Goal: Task Accomplishment & Management: Use online tool/utility

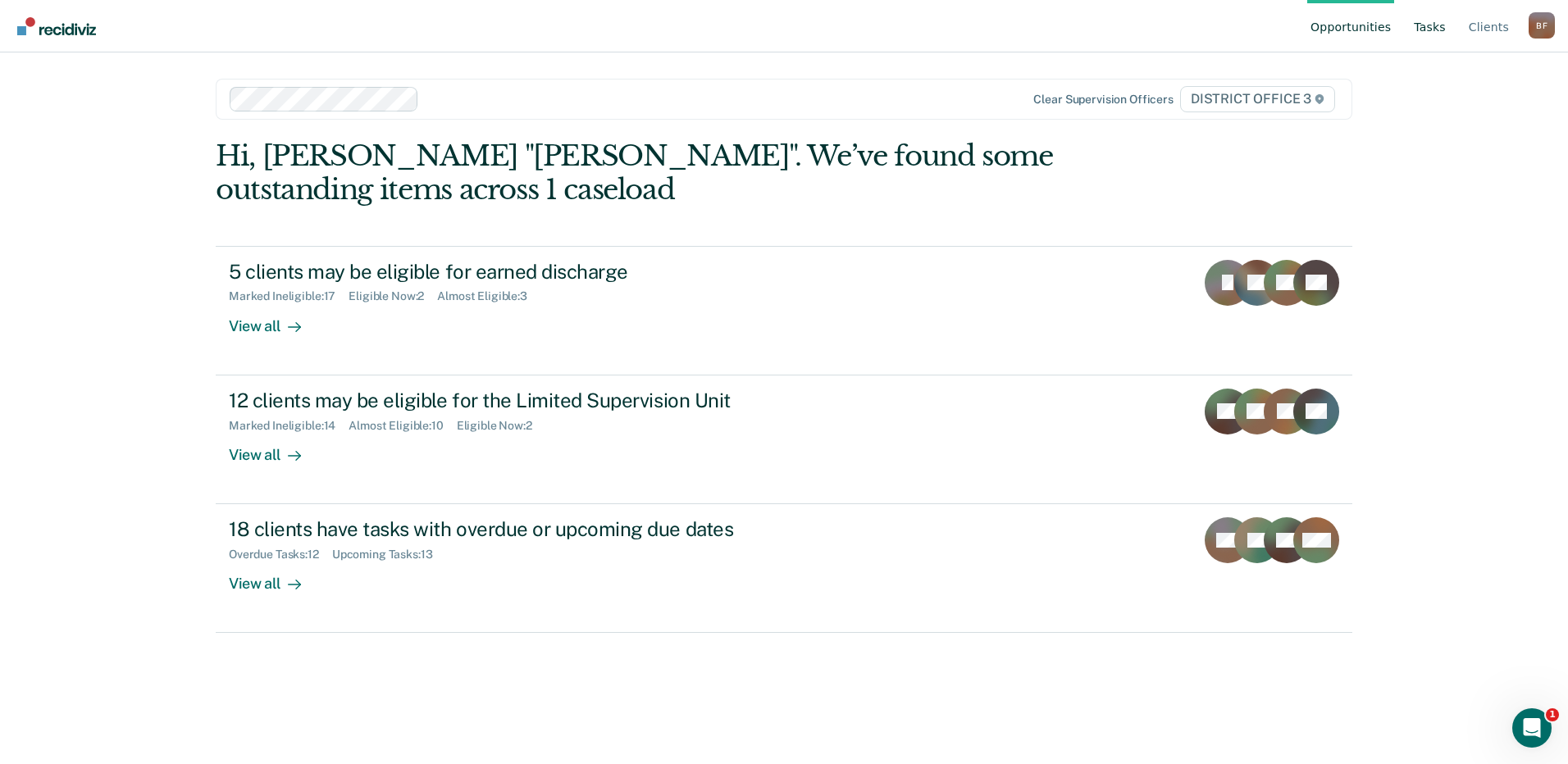
click at [1434, 25] on link "Tasks" at bounding box center [1430, 26] width 39 height 53
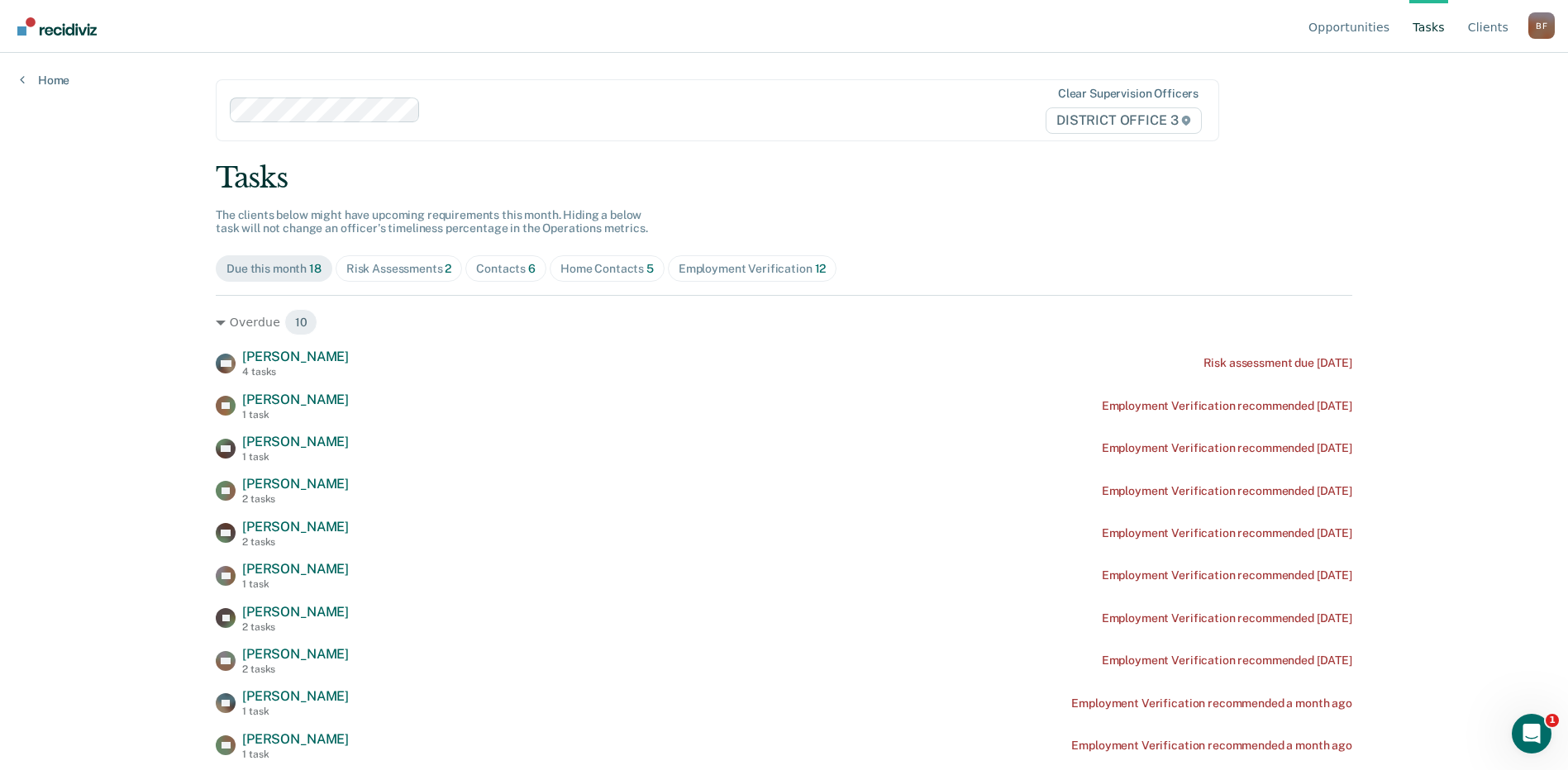
click at [395, 265] on div "Risk Assessments 2" at bounding box center [399, 269] width 106 height 14
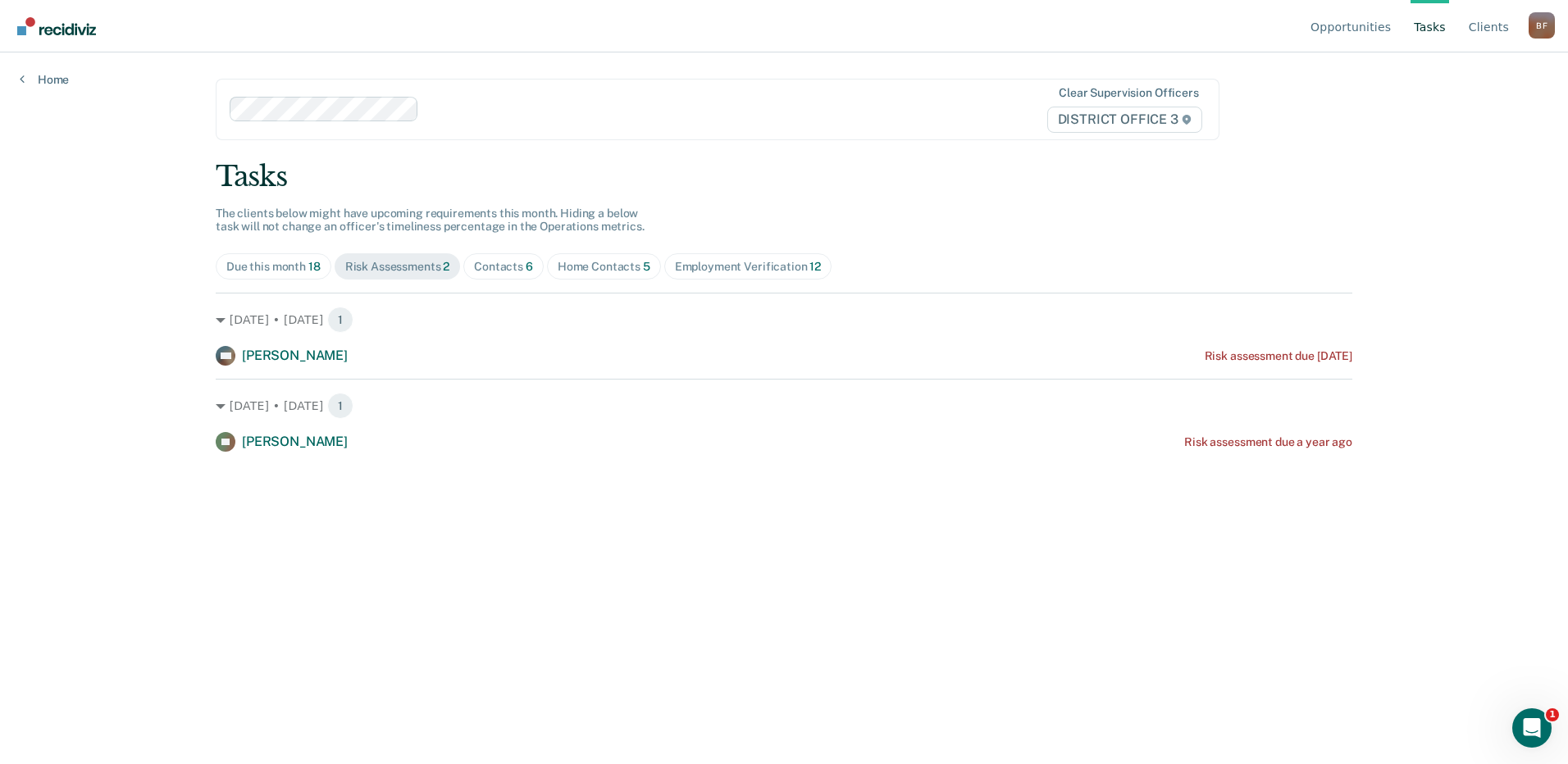
click at [616, 261] on div "Home Contacts 5" at bounding box center [605, 267] width 93 height 14
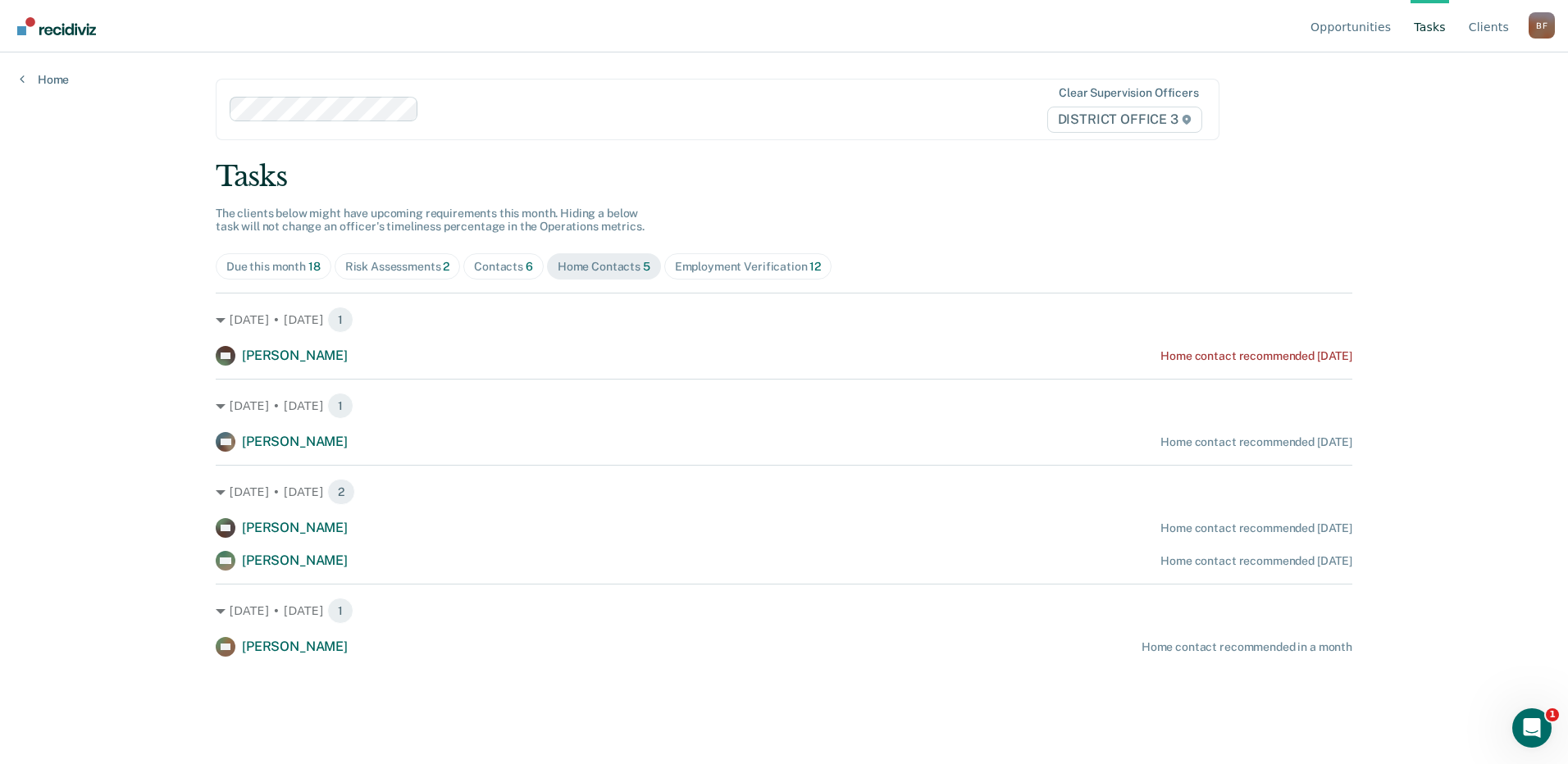
click at [589, 258] on span "Home Contacts 5" at bounding box center [604, 267] width 114 height 26
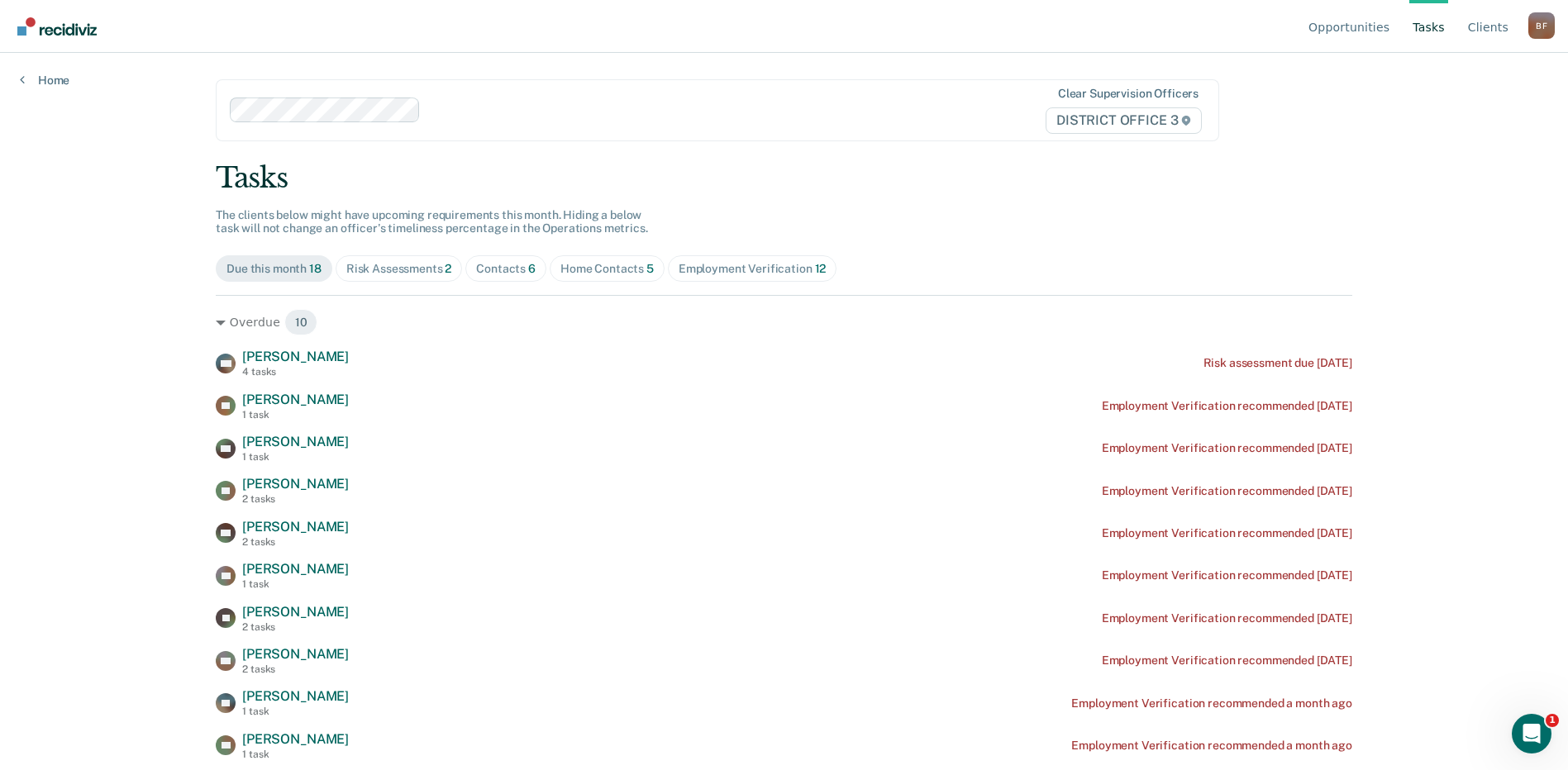
click at [581, 274] on div "Home Contacts 5" at bounding box center [607, 269] width 94 height 14
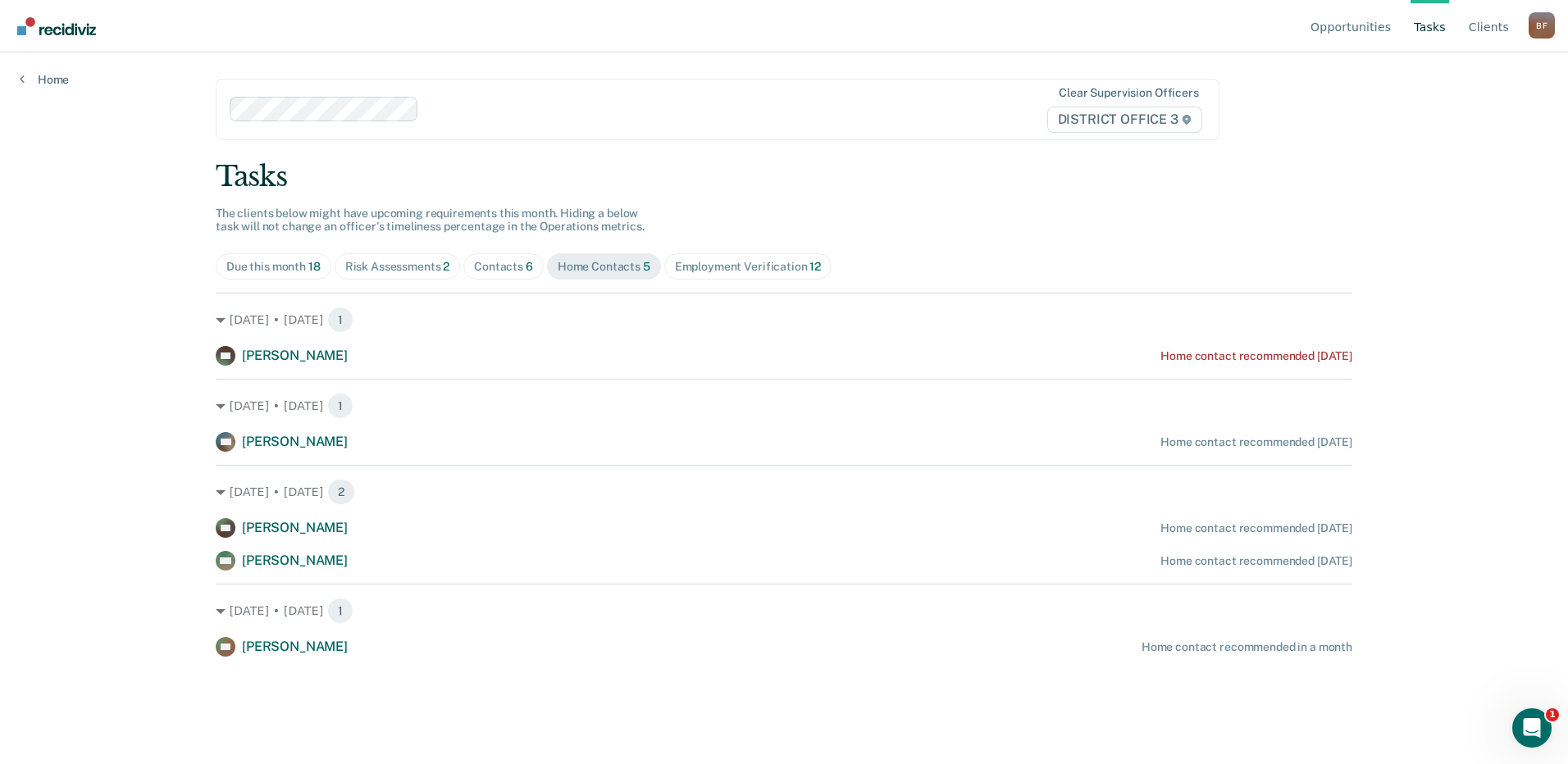
click at [509, 272] on div "Contacts 6" at bounding box center [504, 267] width 59 height 14
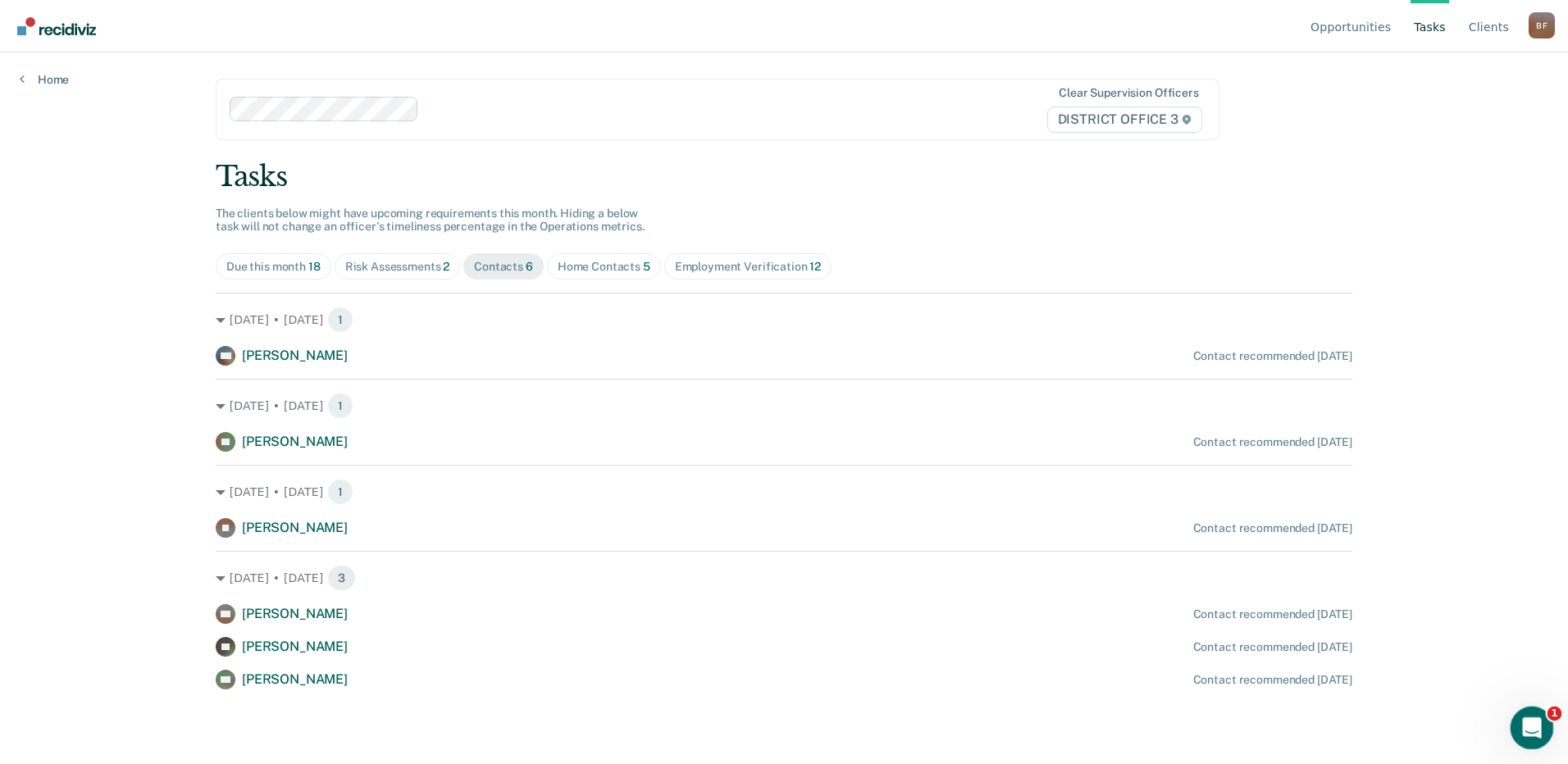
click at [1532, 718] on icon "Open Intercom Messenger" at bounding box center [1529, 725] width 27 height 27
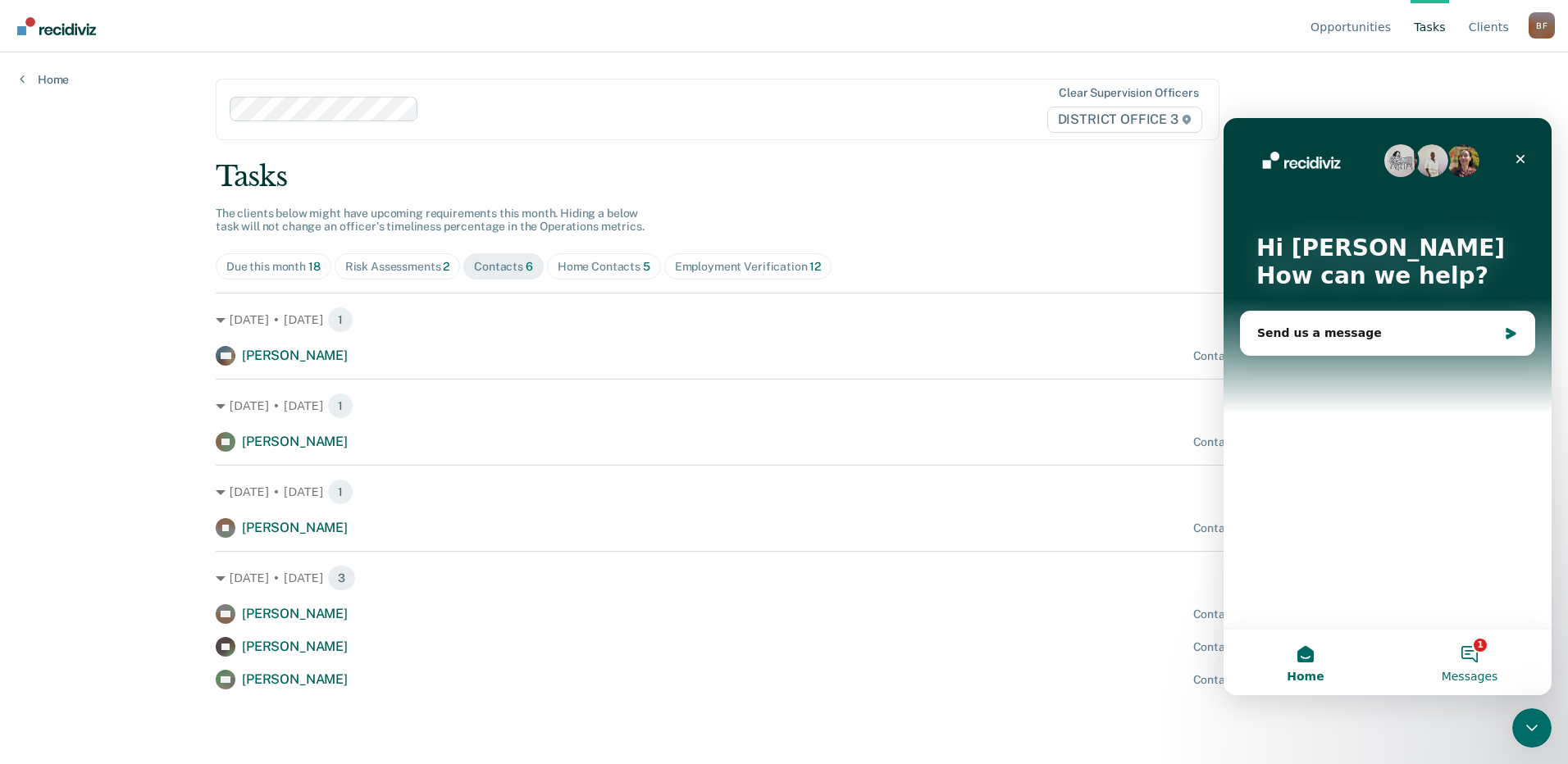
click at [1469, 657] on button "1 Messages" at bounding box center [1470, 663] width 165 height 65
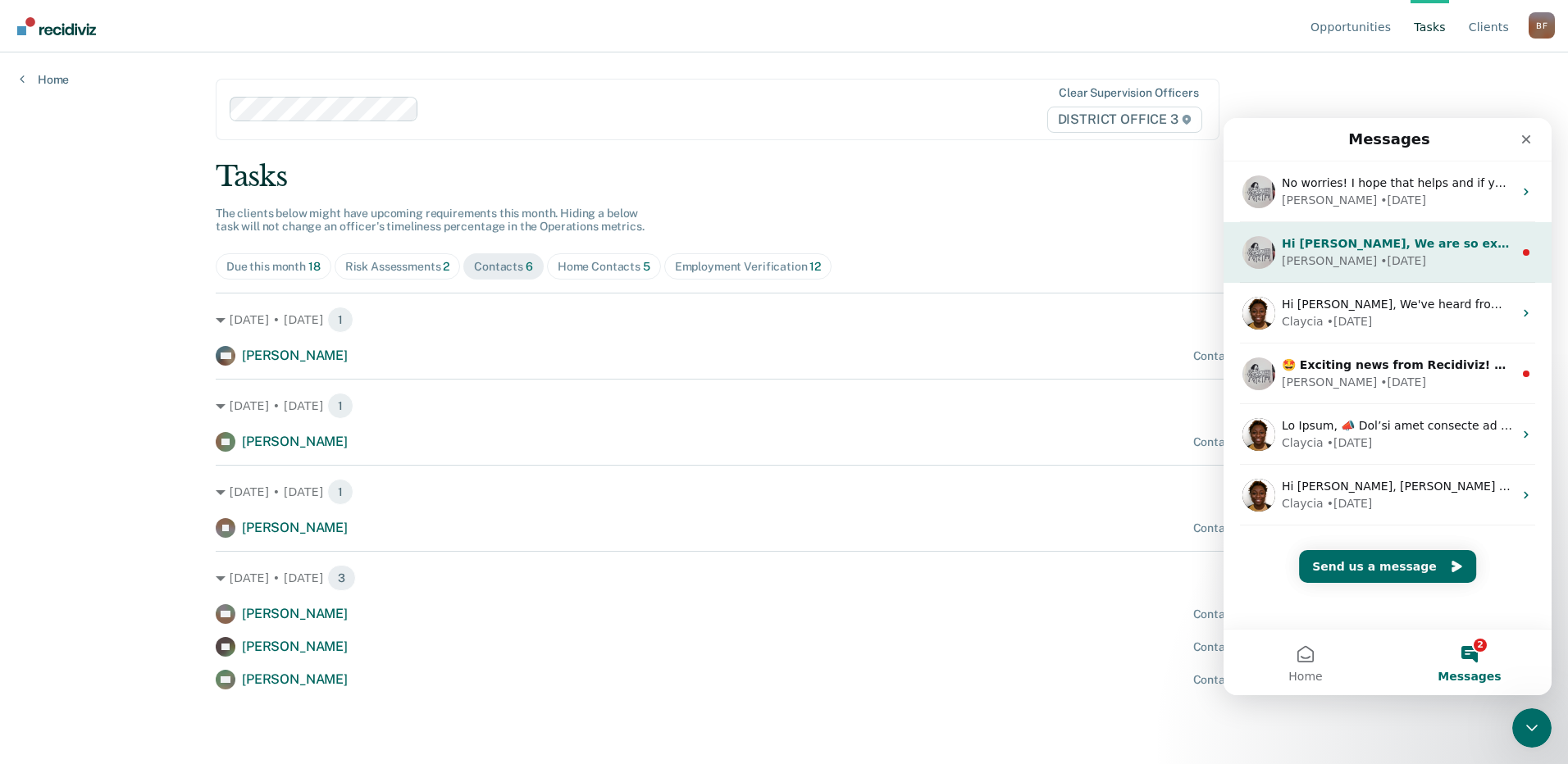
click at [1368, 256] on div "[PERSON_NAME] • [DATE]" at bounding box center [1398, 261] width 231 height 17
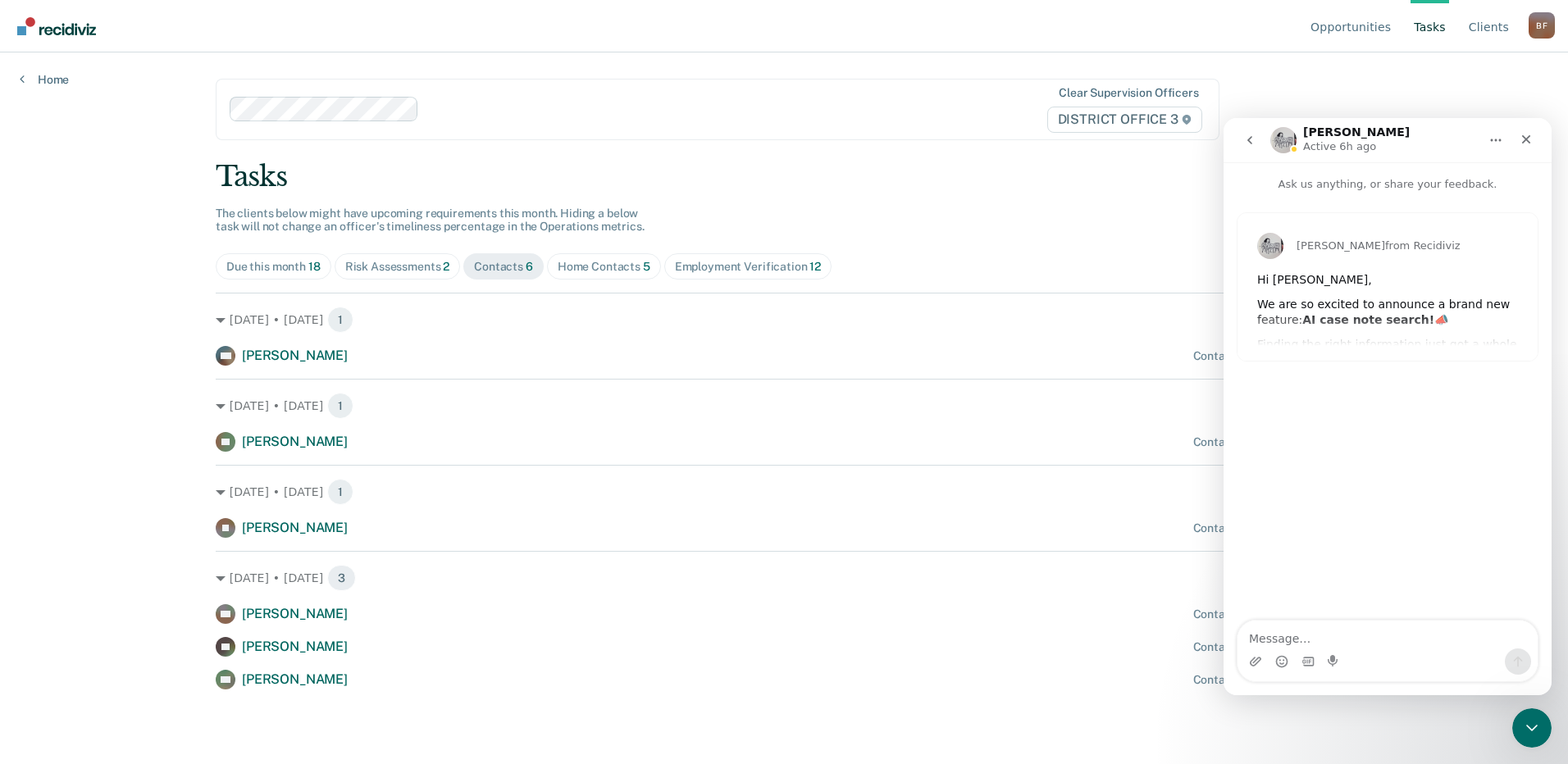
click at [1250, 138] on icon "go back" at bounding box center [1250, 140] width 5 height 8
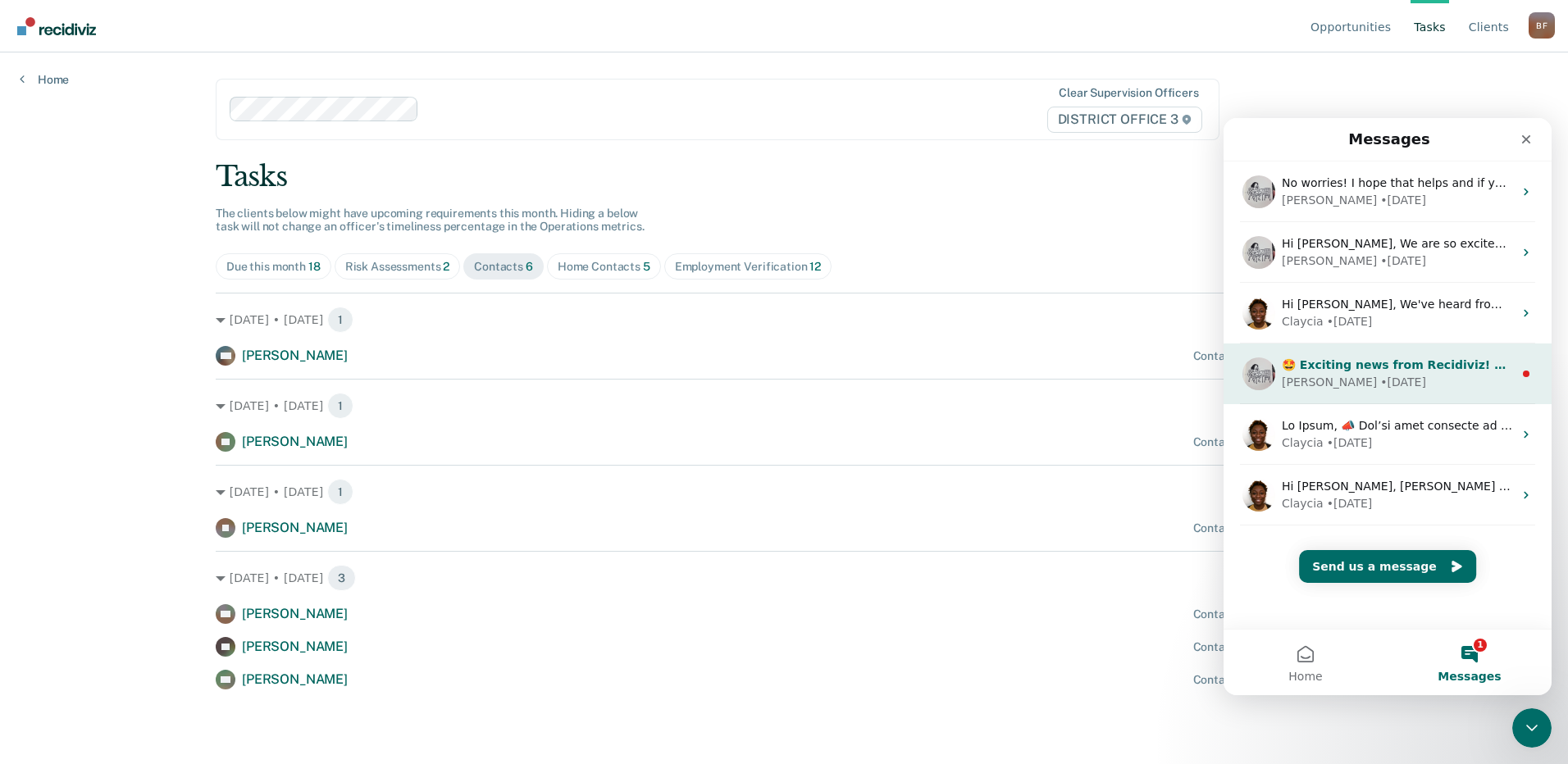
click at [1381, 383] on div "• [DATE]" at bounding box center [1403, 382] width 46 height 17
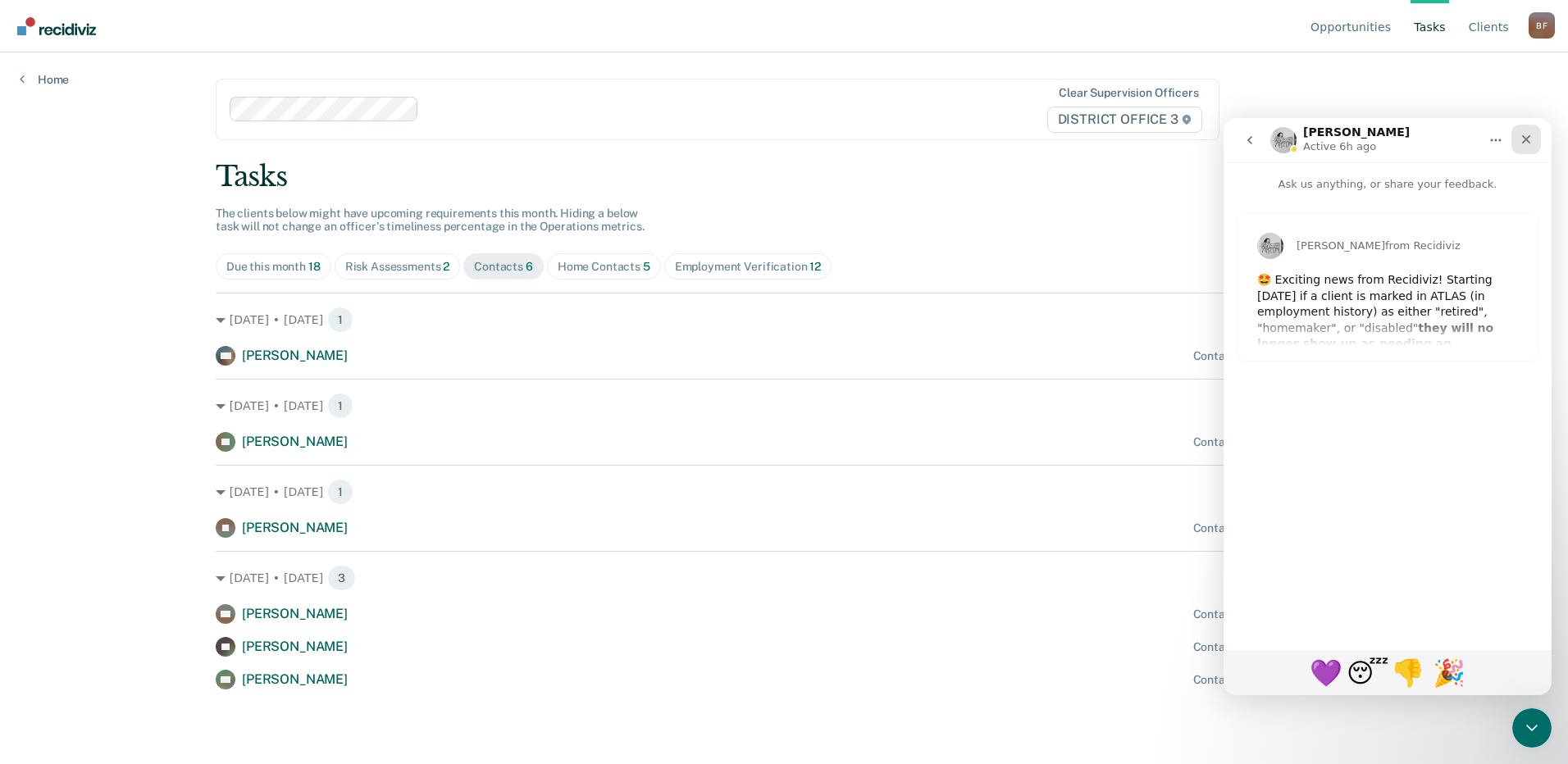
click at [1525, 140] on icon "Close" at bounding box center [1526, 140] width 9 height 9
